Goal: Check status: Check status

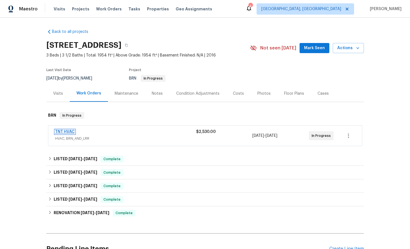
click at [70, 132] on link "TNT HVAC" at bounding box center [65, 132] width 20 height 4
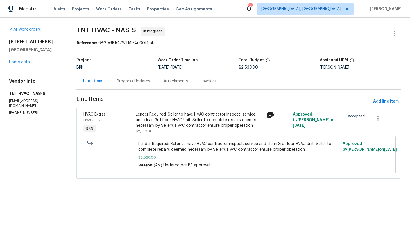
click at [129, 82] on div "Progress Updates" at bounding box center [133, 81] width 33 height 6
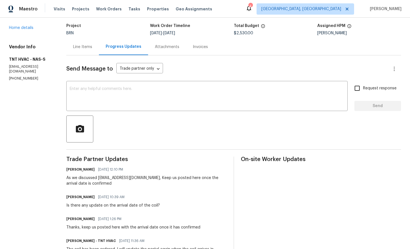
scroll to position [14, 0]
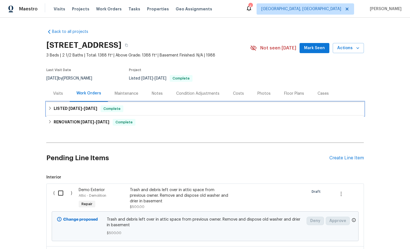
click at [50, 109] on icon at bounding box center [50, 108] width 4 height 4
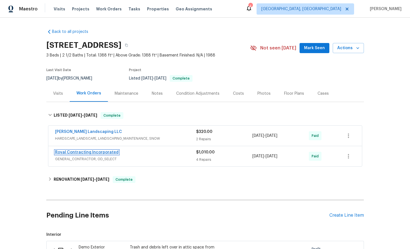
click at [92, 152] on link "Royal Contracting Incorporated" at bounding box center [86, 152] width 63 height 4
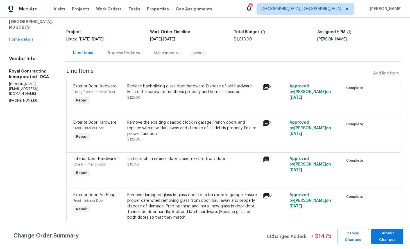
scroll to position [31, 0]
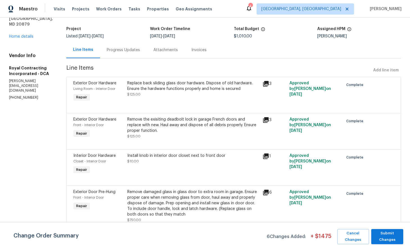
click at [267, 193] on icon at bounding box center [266, 193] width 6 height 6
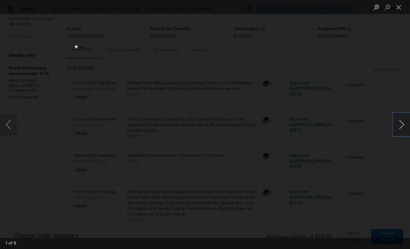
click at [402, 126] on button "Next image" at bounding box center [401, 124] width 17 height 22
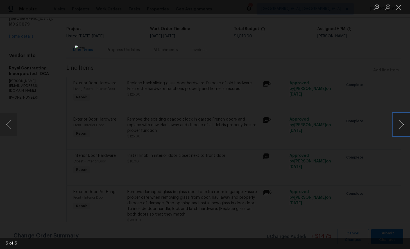
click at [402, 126] on button "Next image" at bounding box center [401, 124] width 17 height 22
click at [396, 7] on button "Close lightbox" at bounding box center [398, 7] width 11 height 10
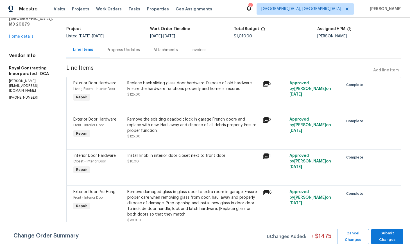
scroll to position [0, 0]
